Goal: Task Accomplishment & Management: Use online tool/utility

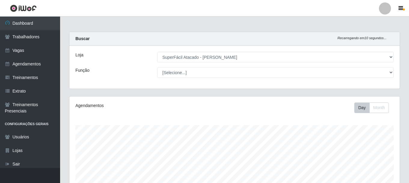
select select "399"
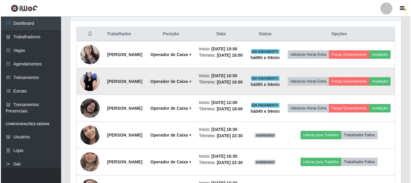
scroll to position [125, 330]
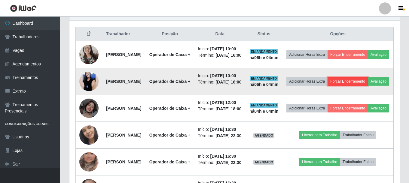
click at [368, 85] on button "Forçar Encerramento" at bounding box center [348, 81] width 40 height 8
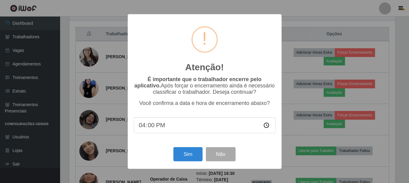
scroll to position [125, 327]
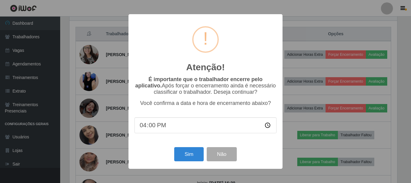
click at [195, 147] on div "Sim Não" at bounding box center [205, 153] width 142 height 17
click at [193, 157] on button "Sim" at bounding box center [188, 154] width 29 height 14
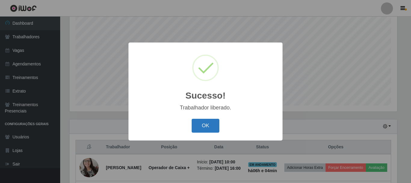
click at [205, 124] on button "OK" at bounding box center [206, 125] width 28 height 14
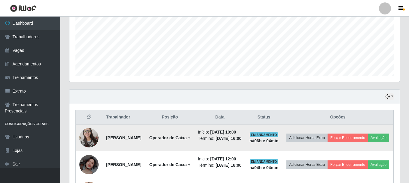
scroll to position [200, 0]
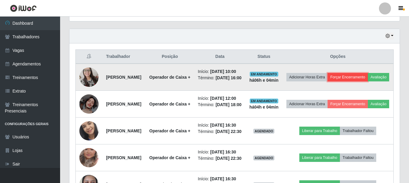
click at [368, 77] on button "Forçar Encerramento" at bounding box center [348, 77] width 40 height 8
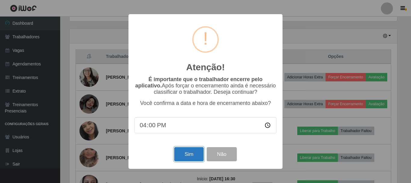
click at [194, 154] on button "Sim" at bounding box center [188, 154] width 29 height 14
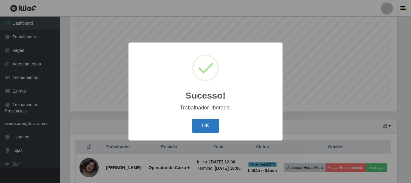
click at [203, 127] on button "OK" at bounding box center [206, 125] width 28 height 14
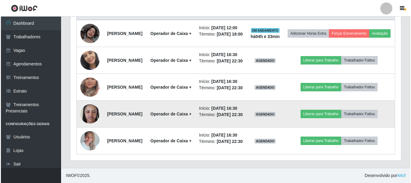
scroll to position [290, 0]
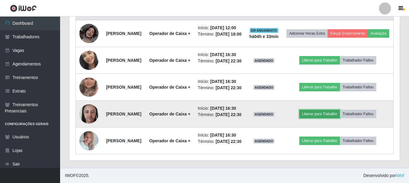
click at [321, 109] on button "Liberar para Trabalho" at bounding box center [319, 113] width 41 height 8
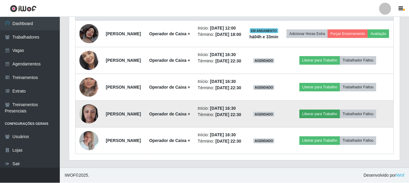
scroll to position [125, 327]
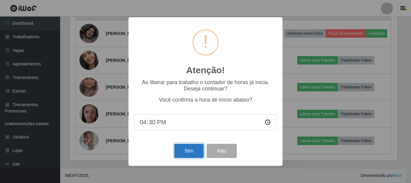
click at [186, 154] on button "Sim" at bounding box center [188, 150] width 29 height 14
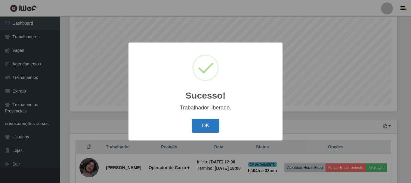
click at [197, 128] on button "OK" at bounding box center [206, 125] width 28 height 14
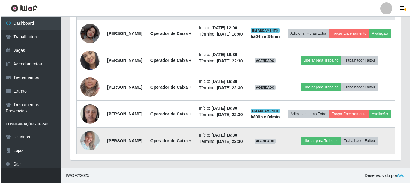
scroll to position [298, 0]
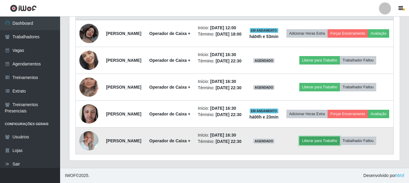
click at [324, 137] on button "Liberar para Trabalho" at bounding box center [319, 140] width 41 height 8
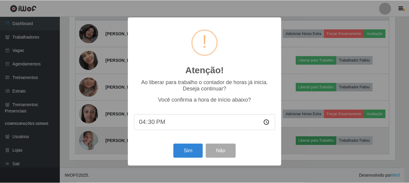
scroll to position [125, 327]
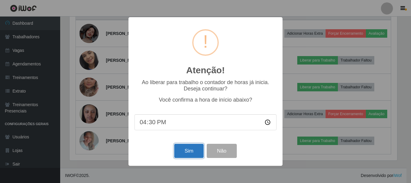
click at [187, 151] on button "Sim" at bounding box center [188, 150] width 29 height 14
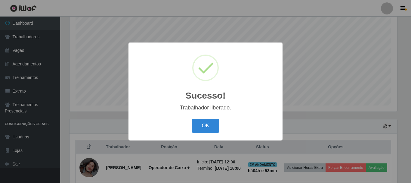
drag, startPoint x: 211, startPoint y: 124, endPoint x: 299, endPoint y: 117, distance: 87.8
click at [212, 124] on button "OK" at bounding box center [206, 125] width 28 height 14
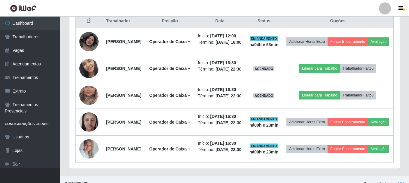
scroll to position [290, 0]
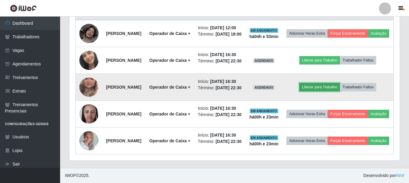
click at [325, 83] on button "Liberar para Trabalho" at bounding box center [319, 87] width 41 height 8
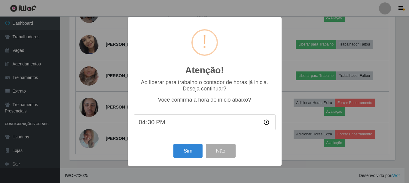
scroll to position [125, 327]
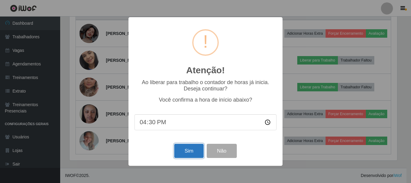
click at [194, 151] on button "Sim" at bounding box center [188, 150] width 29 height 14
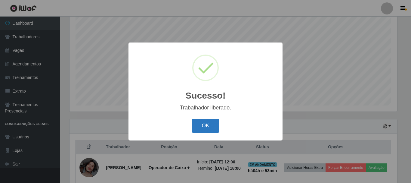
click at [205, 127] on button "OK" at bounding box center [206, 125] width 28 height 14
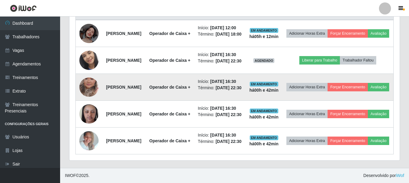
scroll to position [268, 0]
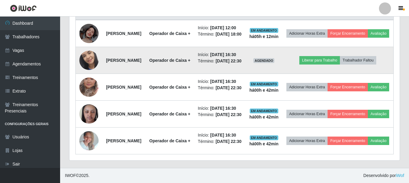
click at [333, 47] on td "Liberar para Trabalho Trabalhador Faltou" at bounding box center [337, 60] width 111 height 27
click at [333, 56] on button "Liberar para Trabalho" at bounding box center [319, 60] width 41 height 8
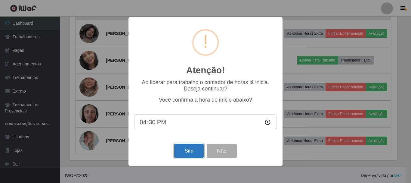
click at [190, 157] on button "Sim" at bounding box center [188, 150] width 29 height 14
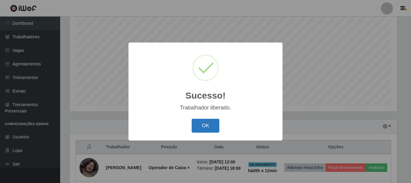
click at [205, 124] on button "OK" at bounding box center [206, 125] width 28 height 14
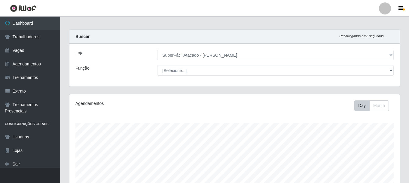
scroll to position [0, 0]
